Goal: Information Seeking & Learning: Learn about a topic

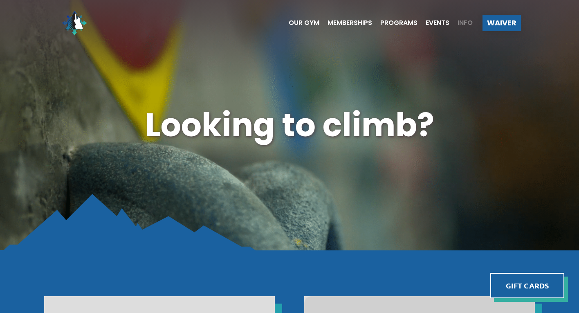
click at [467, 25] on span "Info" at bounding box center [465, 23] width 15 height 7
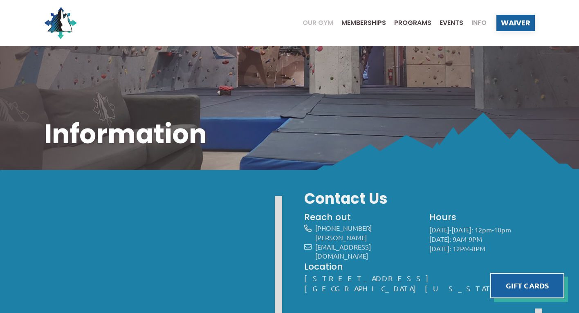
click at [311, 21] on span "Our Gym" at bounding box center [318, 23] width 31 height 7
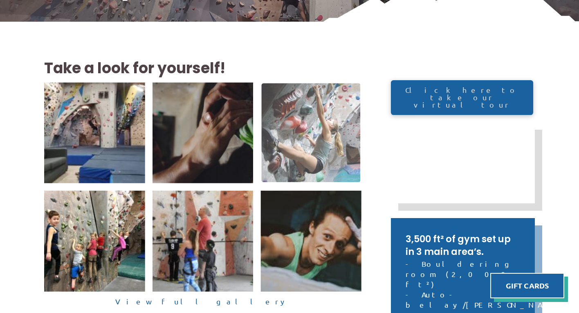
scroll to position [150, 0]
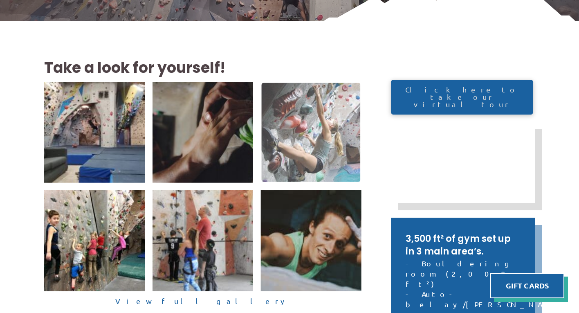
click at [311, 99] on img at bounding box center [311, 132] width 99 height 99
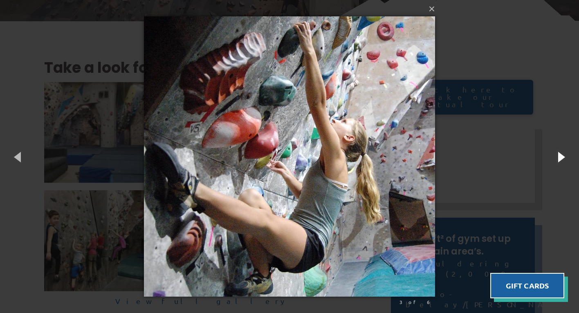
click at [558, 157] on button "button" at bounding box center [561, 156] width 37 height 45
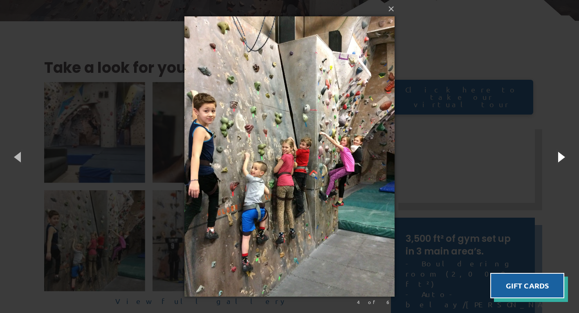
click at [560, 156] on button "button" at bounding box center [561, 156] width 37 height 45
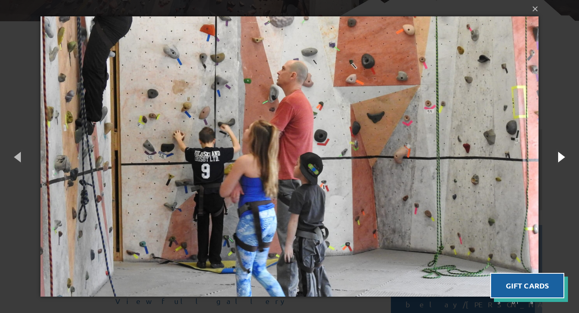
click at [560, 156] on button "button" at bounding box center [561, 156] width 37 height 45
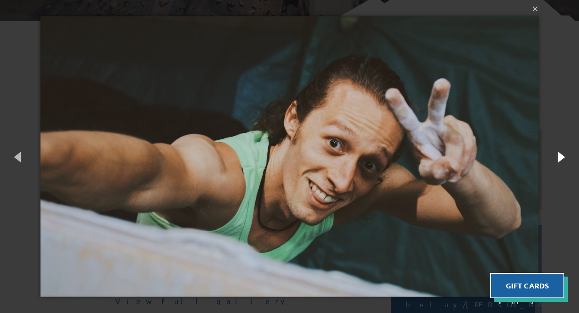
click at [560, 156] on button "button" at bounding box center [561, 156] width 37 height 45
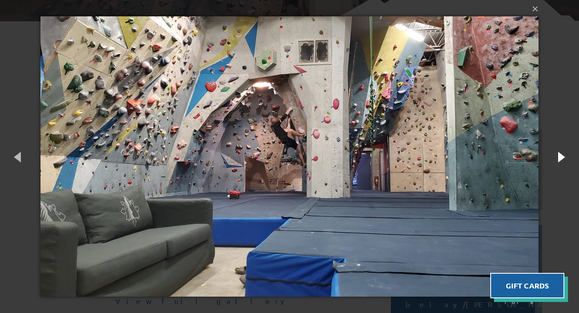
click at [561, 156] on button "button" at bounding box center [561, 156] width 37 height 45
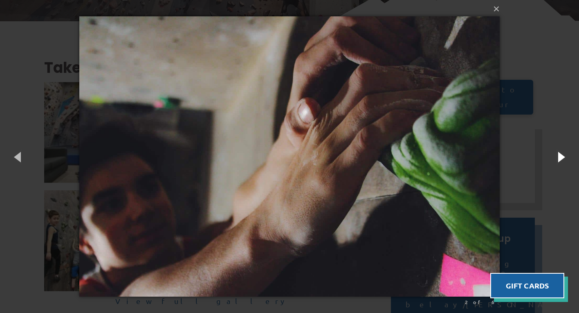
click at [561, 156] on button "button" at bounding box center [561, 156] width 37 height 45
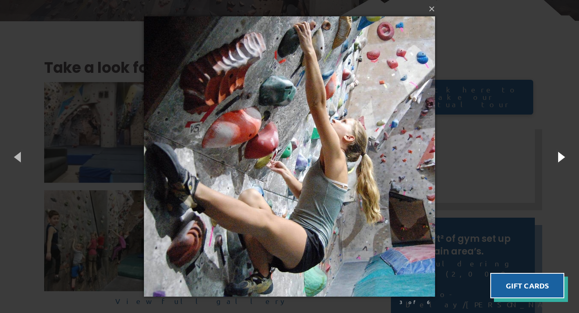
click at [561, 156] on button "button" at bounding box center [561, 156] width 37 height 45
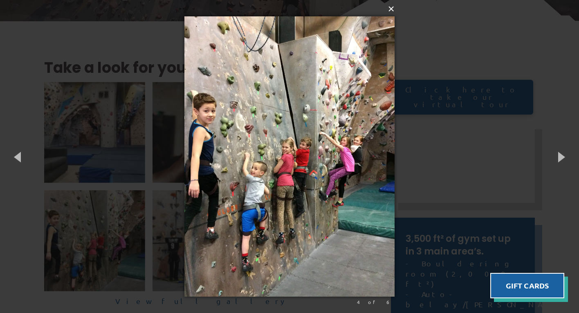
click at [394, 11] on button "×" at bounding box center [292, 9] width 210 height 18
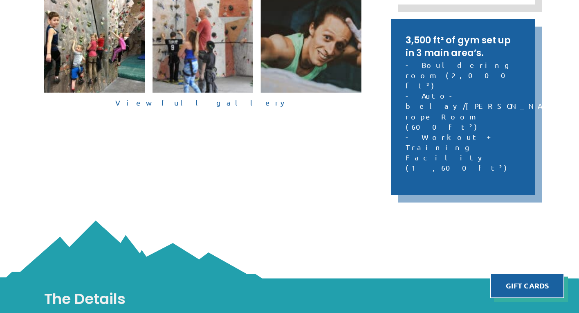
scroll to position [361, 0]
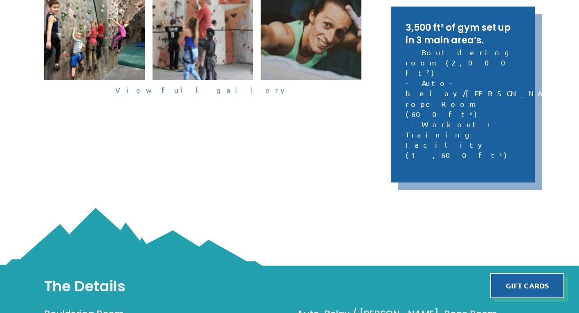
click at [208, 89] on link "View full gallery" at bounding box center [203, 90] width 318 height 13
